Goal: Obtain resource: Obtain resource

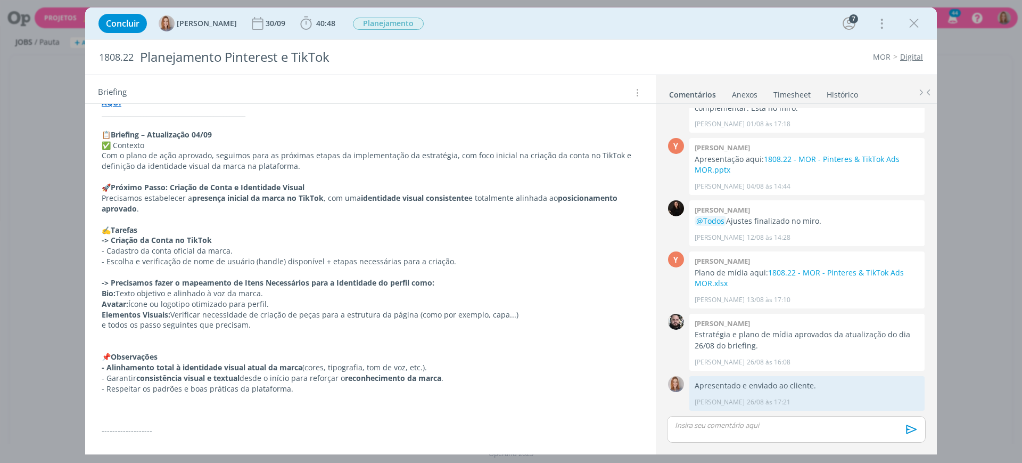
scroll to position [133, 0]
drag, startPoint x: 268, startPoint y: 291, endPoint x: 262, endPoint y: 291, distance: 5.9
click at [268, 291] on p "Bio: Texto objetivo e alinhado à voz da marca." at bounding box center [371, 292] width 538 height 11
click at [194, 301] on span "Ícone ou logotipo otimizado para perfil." at bounding box center [199, 303] width 141 height 10
click at [268, 298] on p "Avatar: Ícone ou logotipo otimizado para perfil." at bounding box center [370, 303] width 537 height 11
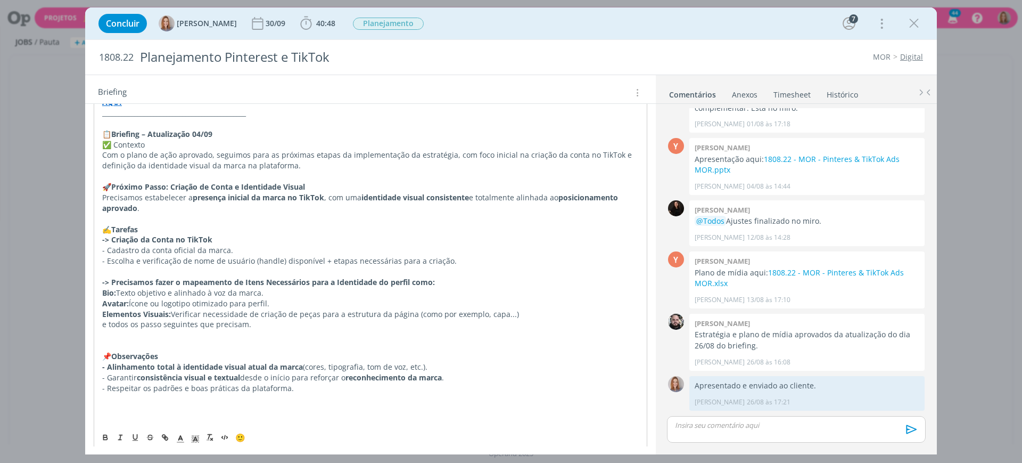
click at [174, 313] on p "Elementos Visuais: Verificar necessidade de criação de peças para a estrutura d…" at bounding box center [370, 314] width 537 height 11
click at [268, 321] on p "e todos os passo seguintes que precisam." at bounding box center [370, 324] width 537 height 11
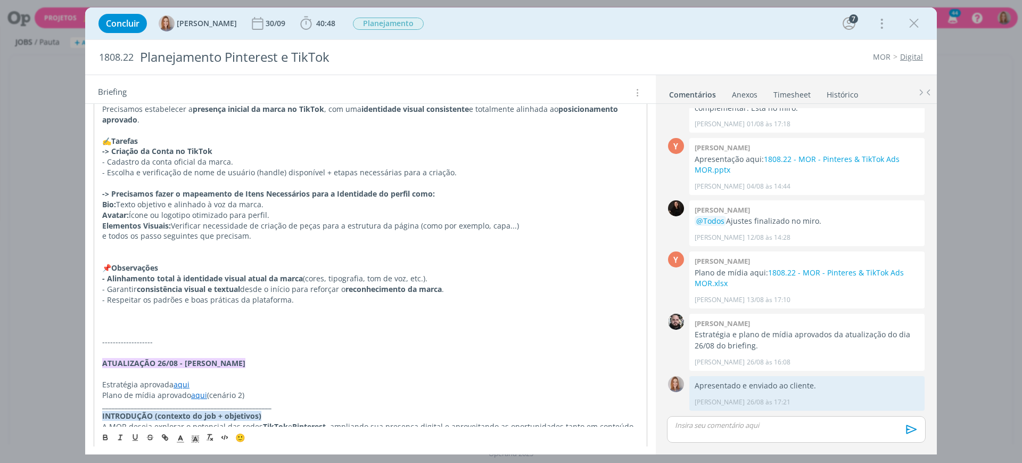
scroll to position [266, 0]
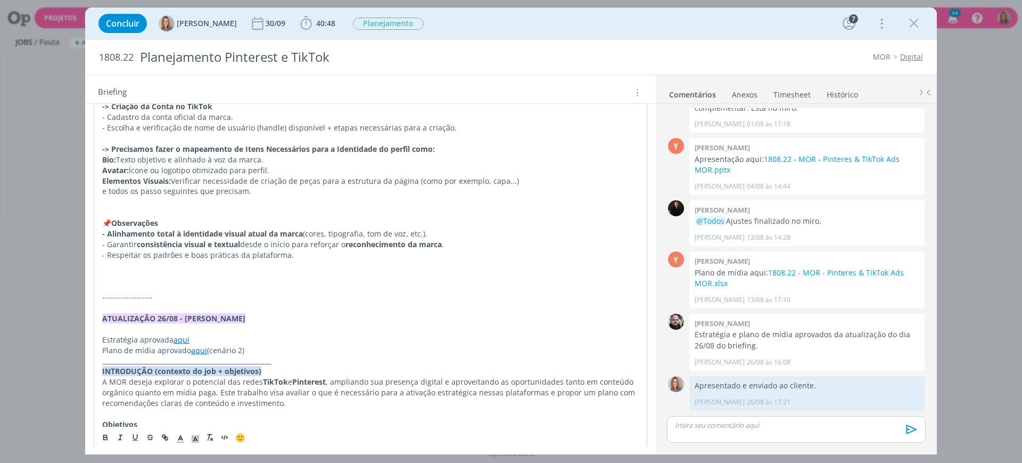
click at [217, 265] on p "dialog" at bounding box center [370, 265] width 537 height 11
click at [456, 232] on p "- Alinhamento total à identidade visual atual da marca (cores, tipografia, tom …" at bounding box center [371, 233] width 538 height 11
drag, startPoint x: 583, startPoint y: 229, endPoint x: 564, endPoint y: 236, distance: 19.2
click at [564, 236] on p "- Alinhamento total à identidade visual atual da marca (cores, tipografia, tom …" at bounding box center [371, 233] width 538 height 11
click at [165, 441] on button "dialog" at bounding box center [165, 436] width 15 height 13
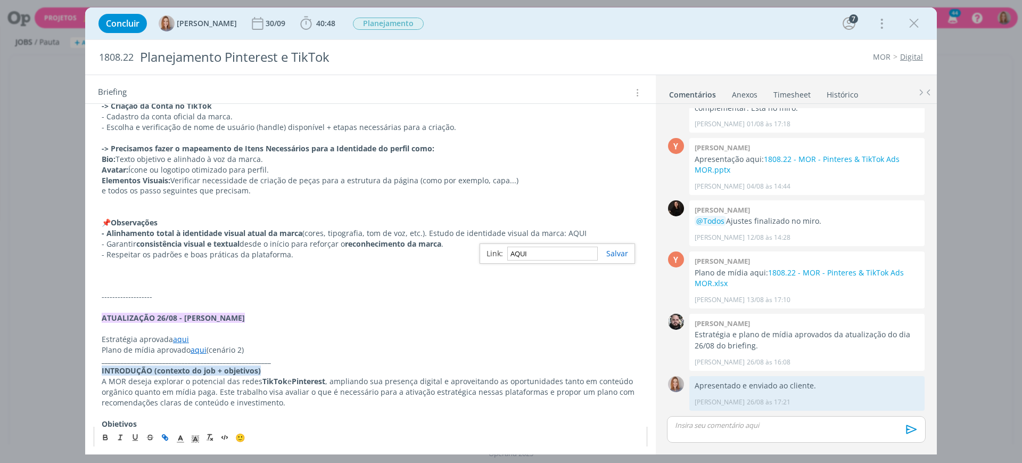
paste input "[URL][DOMAIN_NAME]"
type input "[URL][DOMAIN_NAME]"
click at [621, 251] on link "dialog" at bounding box center [613, 253] width 30 height 10
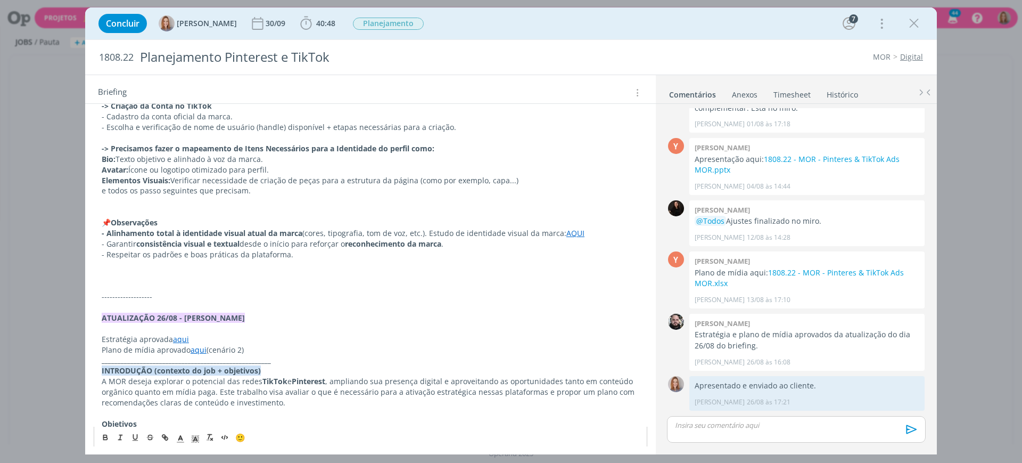
scroll to position [266, 0]
click at [600, 229] on p "- Alinhamento total à identidade visual atual da marca (cores, tipografia, tom …" at bounding box center [371, 233] width 538 height 11
click at [578, 236] on link "AQUI" at bounding box center [576, 233] width 18 height 10
click at [534, 251] on link "[URL][DOMAIN_NAME]" at bounding box center [501, 254] width 80 height 14
click at [503, 182] on p "Elementos Visuais: Verificar necessidade de criação de peças para a estrutura d…" at bounding box center [371, 180] width 538 height 11
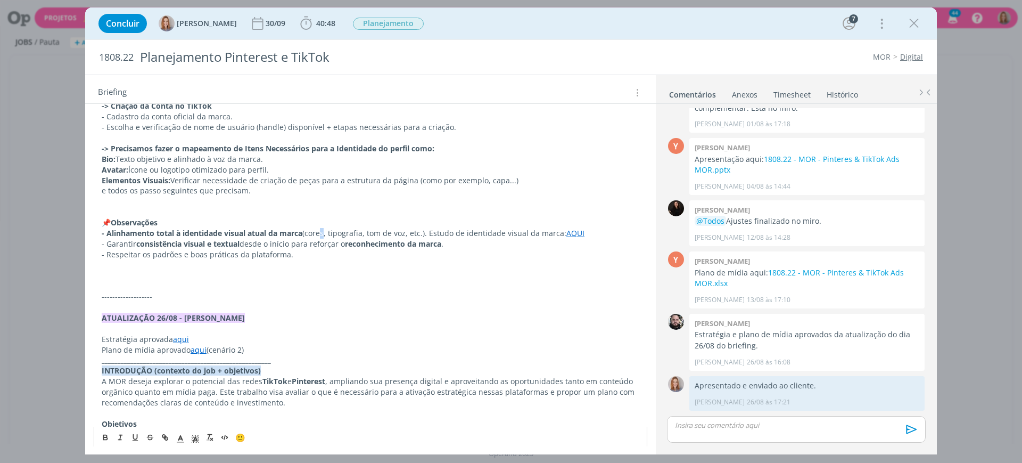
drag, startPoint x: 322, startPoint y: 231, endPoint x: 344, endPoint y: 227, distance: 23.1
click at [323, 231] on p "- Alinhamento total à identidade visual atual da marca (cores, tipografia, tom …" at bounding box center [371, 233] width 538 height 11
click at [398, 228] on p "- Alinhamento total à identidade visual atual da marca (cores, tipografia, tom …" at bounding box center [371, 233] width 538 height 11
click at [441, 226] on p "📌 Observações" at bounding box center [371, 222] width 538 height 11
click at [549, 170] on p "Avatar: Ícone ou logotipo otimizado para perfil." at bounding box center [371, 170] width 538 height 11
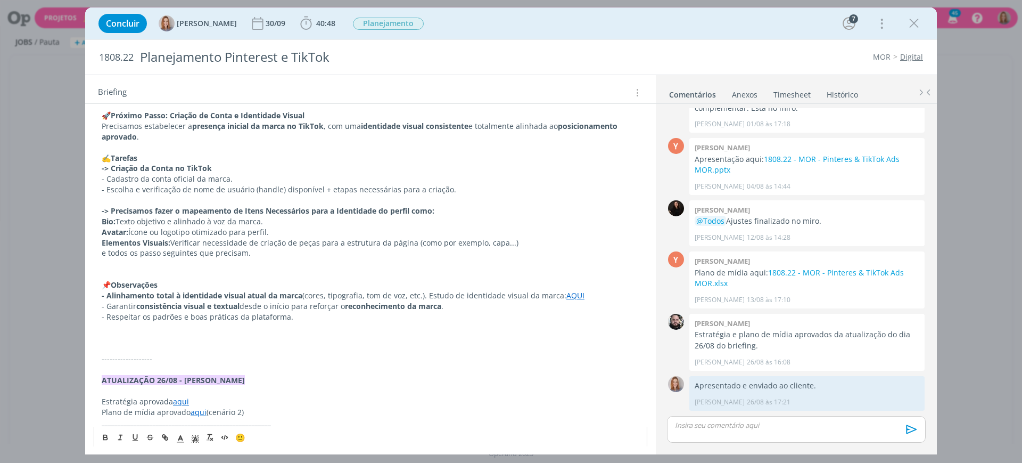
scroll to position [200, 0]
